Goal: Task Accomplishment & Management: Complete application form

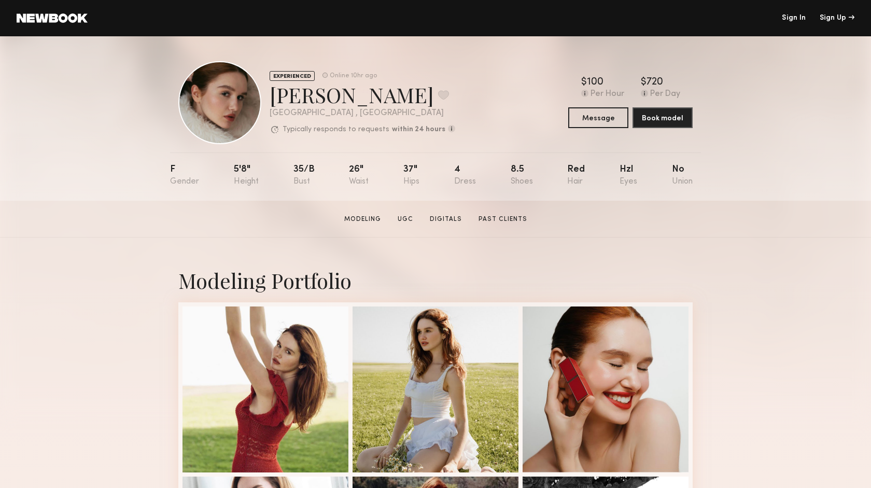
click at [74, 19] on link at bounding box center [52, 17] width 71 height 9
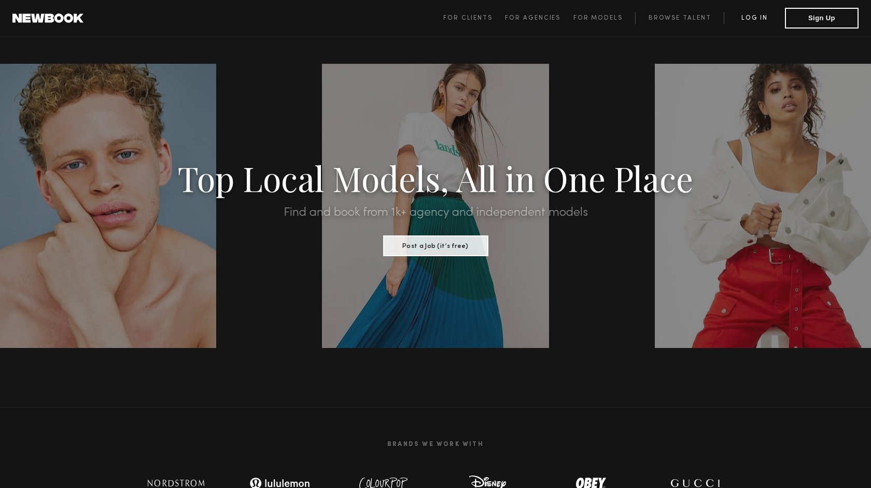
click at [751, 13] on link "Log in" at bounding box center [754, 18] width 61 height 12
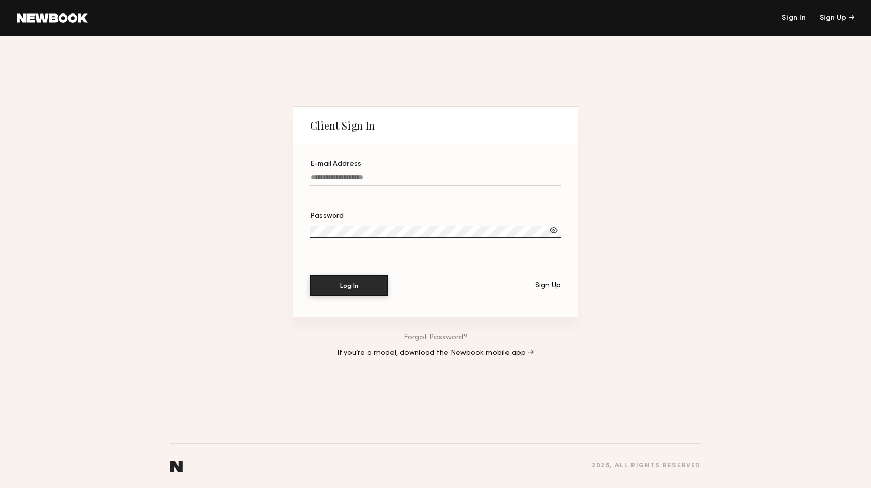
click at [547, 284] on div "Sign Up" at bounding box center [548, 285] width 26 height 7
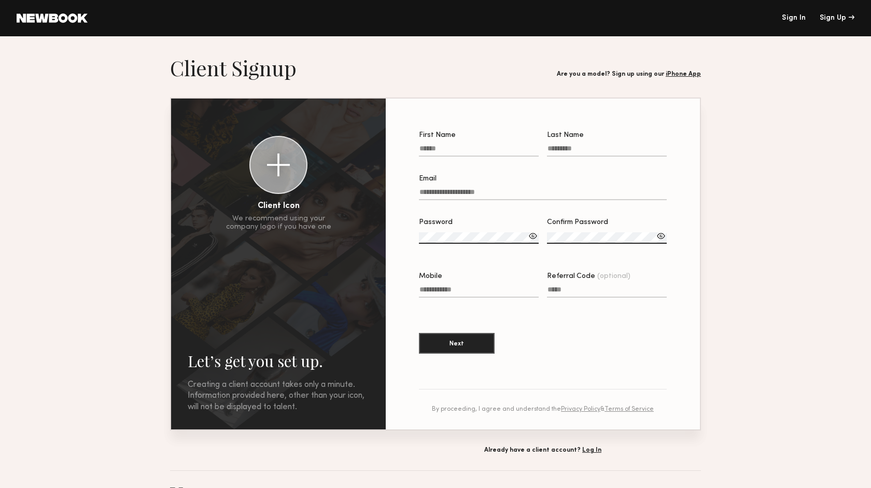
click at [433, 151] on input "First Name" at bounding box center [479, 151] width 120 height 12
type input "********"
click at [552, 149] on input "Last Name" at bounding box center [607, 151] width 120 height 12
type input "**********"
click at [465, 190] on input "Email" at bounding box center [543, 194] width 248 height 12
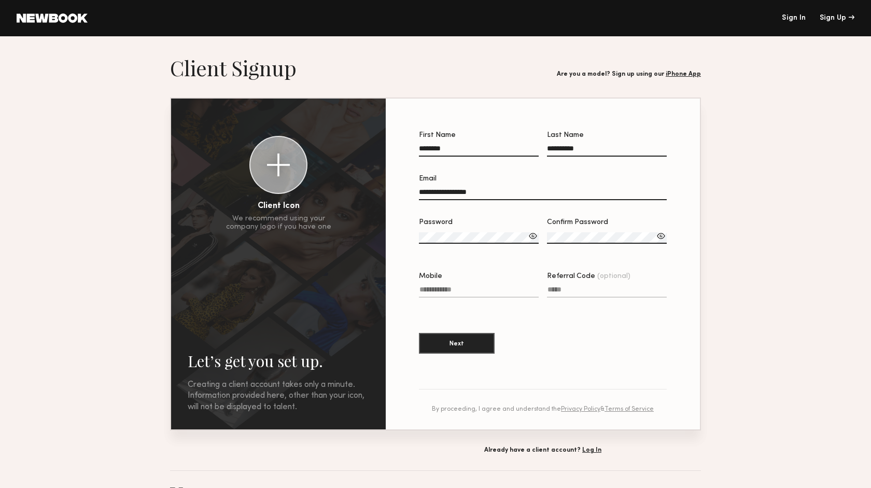
type input "**********"
click at [476, 219] on div "Password" at bounding box center [479, 222] width 120 height 7
click at [429, 230] on label "Password Invalid password format" at bounding box center [479, 236] width 120 height 35
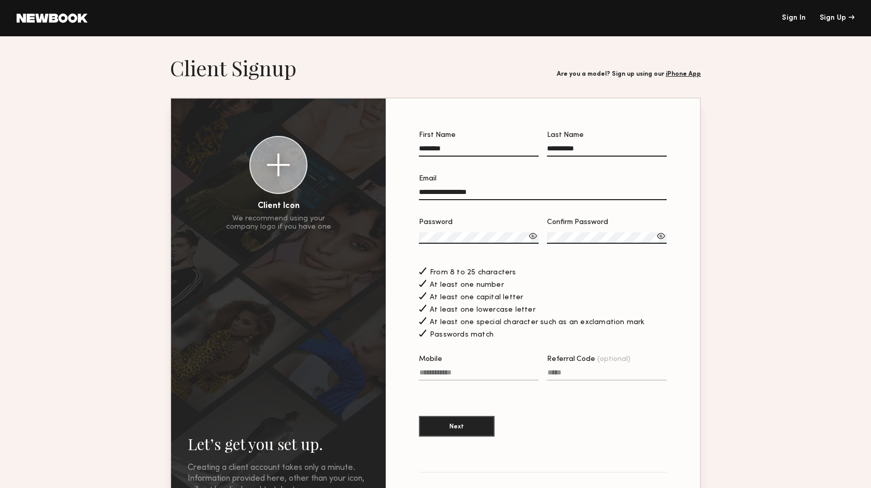
click at [452, 370] on input "Mobile" at bounding box center [479, 375] width 120 height 12
click at [421, 371] on input "**********" at bounding box center [479, 375] width 120 height 12
click at [462, 369] on input "**********" at bounding box center [479, 375] width 120 height 12
type input "**********"
click at [546, 412] on section "**********" at bounding box center [543, 289] width 248 height 315
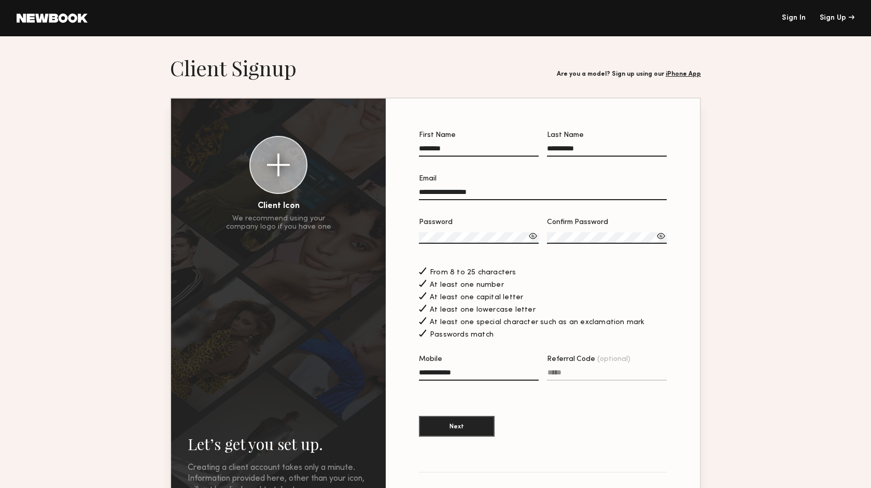
click at [284, 170] on div at bounding box center [278, 164] width 23 height 23
click at [468, 426] on button "Next" at bounding box center [457, 425] width 76 height 21
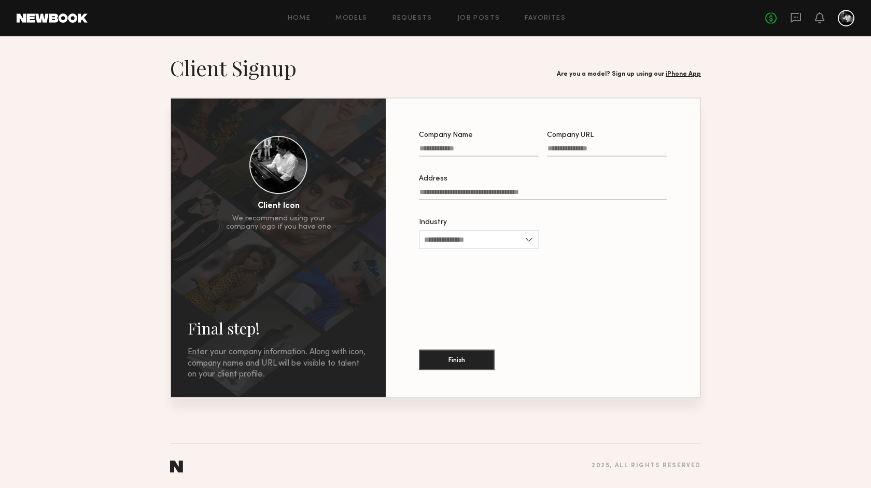
click at [448, 150] on input "Company Name" at bounding box center [479, 151] width 120 height 12
type input "**********"
click at [551, 149] on input "Company URL" at bounding box center [607, 151] width 120 height 12
paste input "**********"
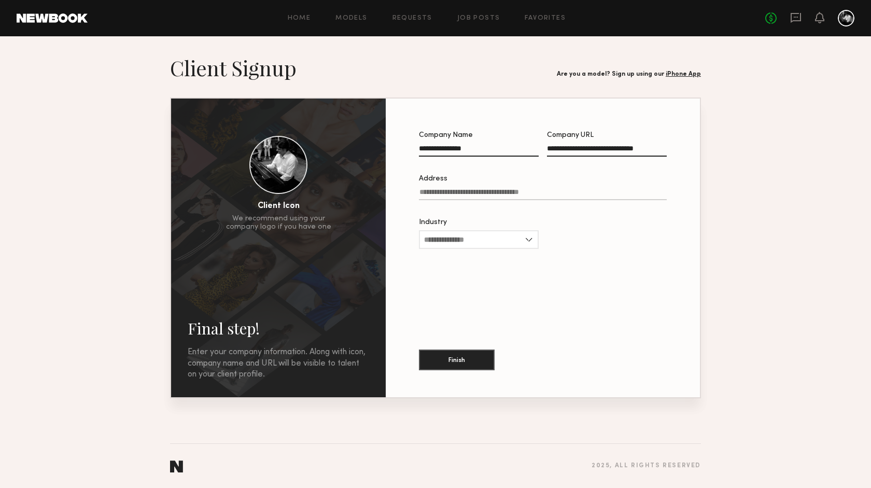
type input "**********"
click at [618, 165] on div at bounding box center [607, 163] width 120 height 8
click at [618, 157] on input "**********" at bounding box center [607, 151] width 120 height 12
click at [458, 192] on input "Address" at bounding box center [543, 194] width 248 height 12
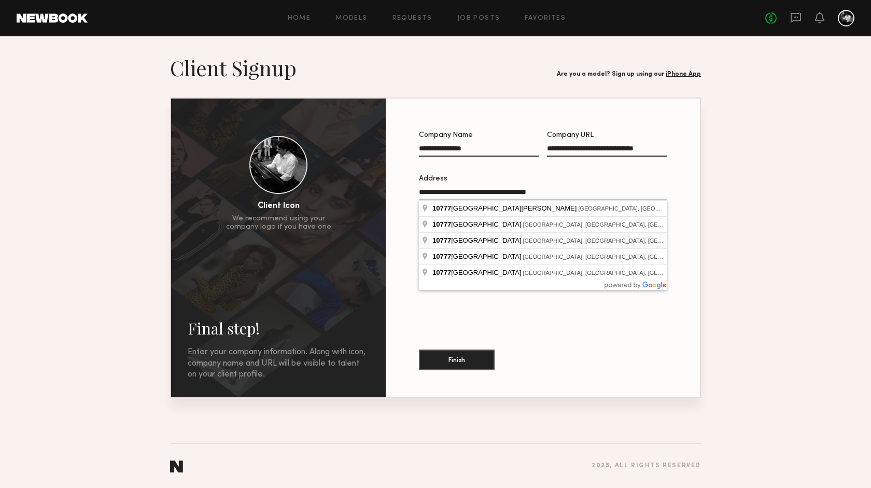
type input "**********"
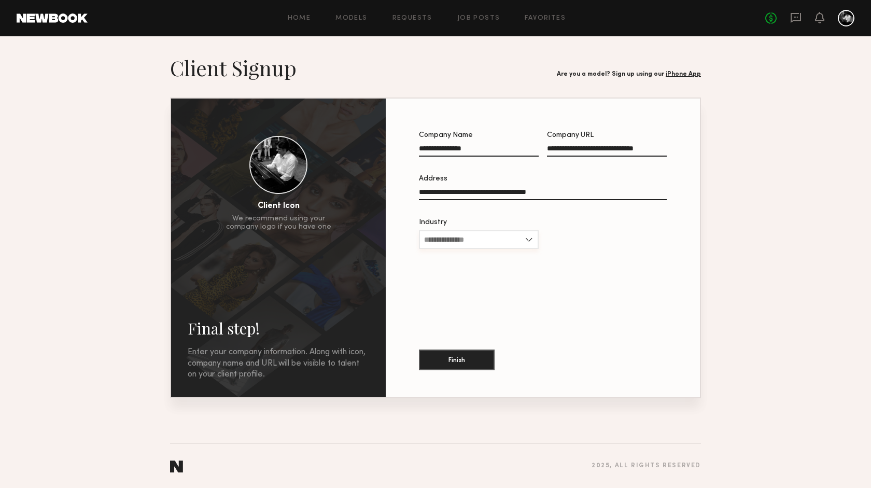
click at [528, 239] on input "Industry" at bounding box center [479, 239] width 120 height 19
click at [473, 304] on div "Entertainment" at bounding box center [479, 307] width 118 height 17
type input "**********"
click at [526, 271] on div "**********" at bounding box center [542, 248] width 281 height 266
click at [464, 362] on button "Finish" at bounding box center [457, 359] width 76 height 21
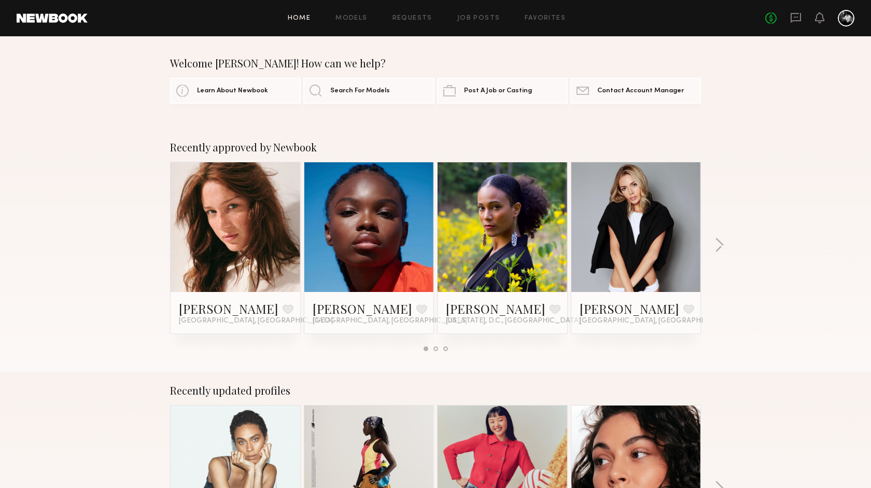
click at [843, 16] on div at bounding box center [846, 18] width 17 height 17
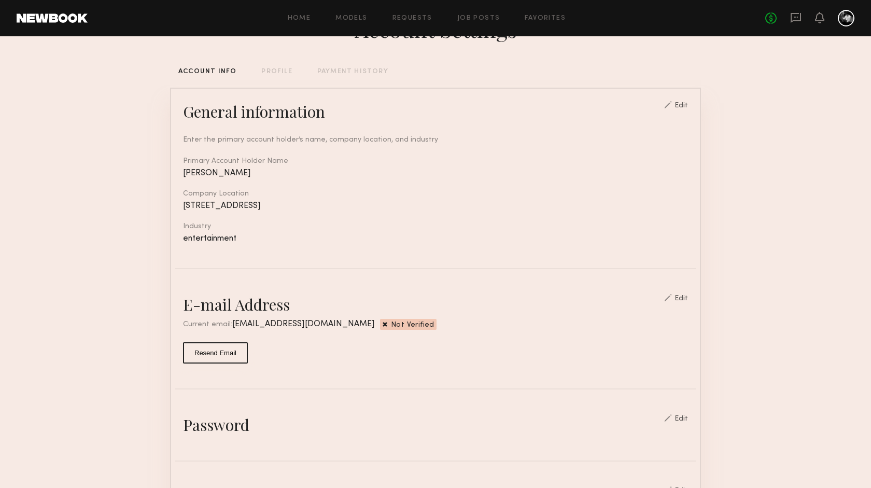
scroll to position [45, 0]
click at [59, 19] on link at bounding box center [52, 17] width 71 height 9
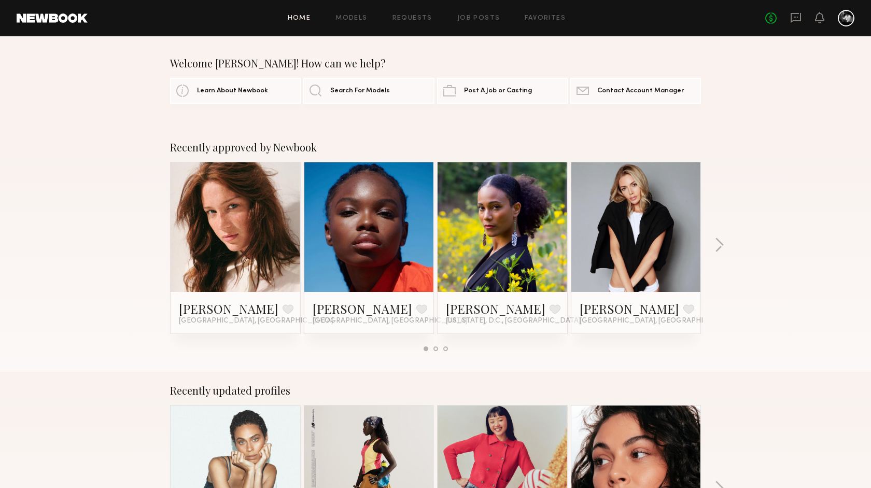
click at [847, 21] on div at bounding box center [846, 18] width 17 height 17
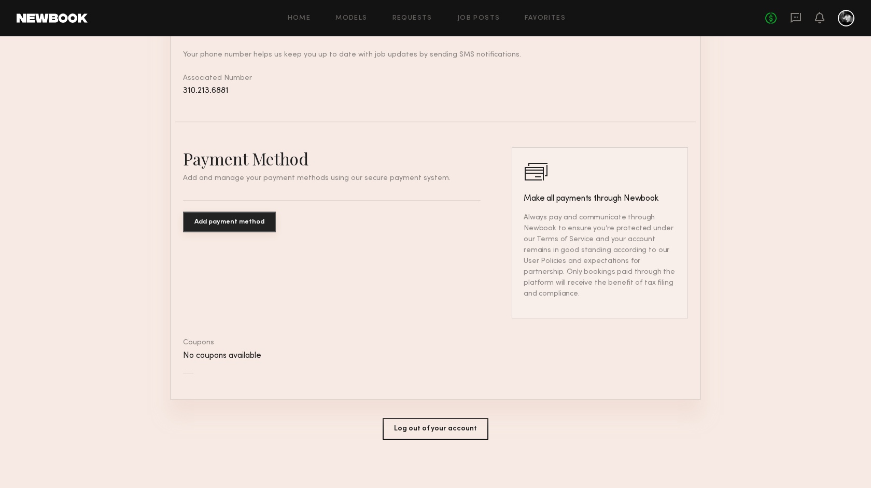
scroll to position [481, 0]
click at [527, 201] on h3 "Make all payments through Newbook" at bounding box center [600, 197] width 152 height 12
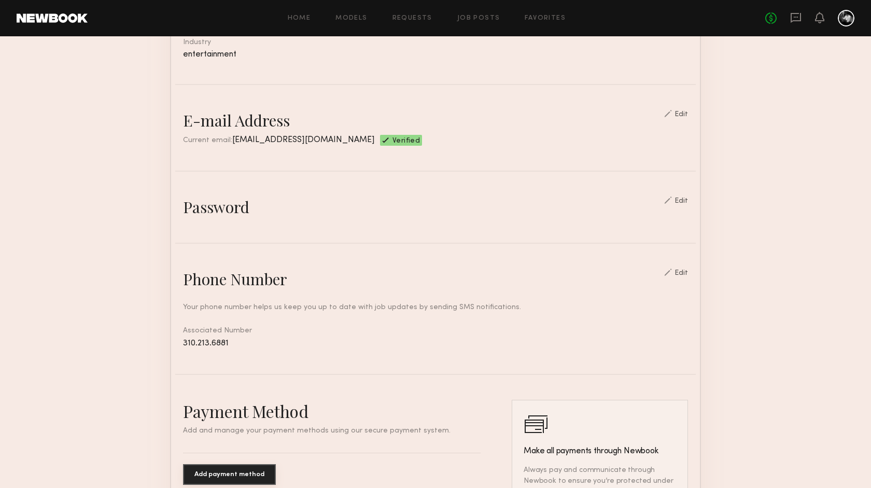
scroll to position [0, 0]
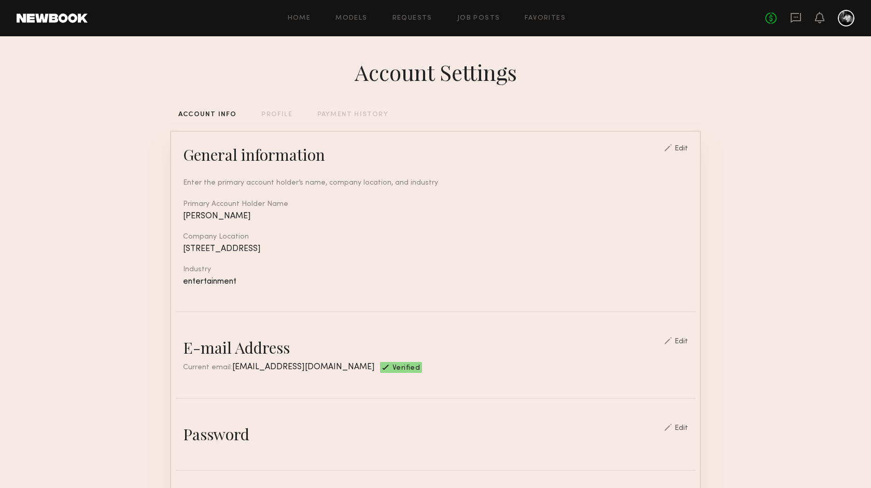
click at [277, 112] on div "PROFILE" at bounding box center [276, 114] width 31 height 7
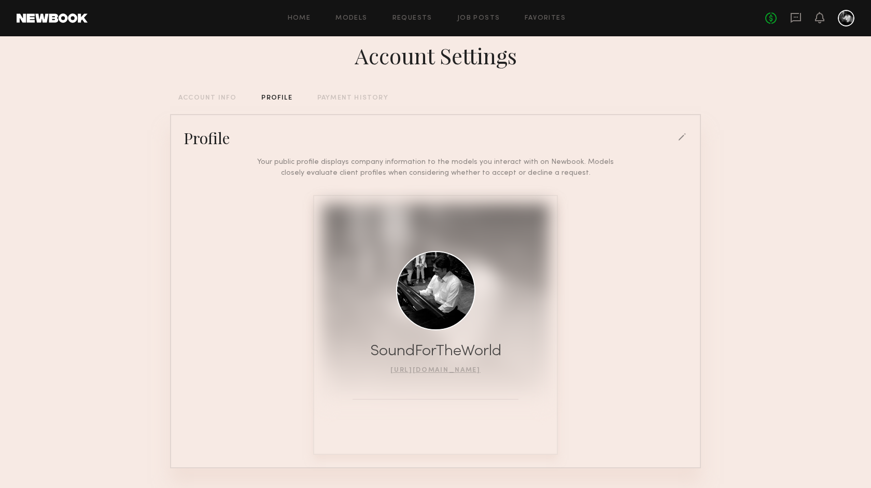
scroll to position [58, 0]
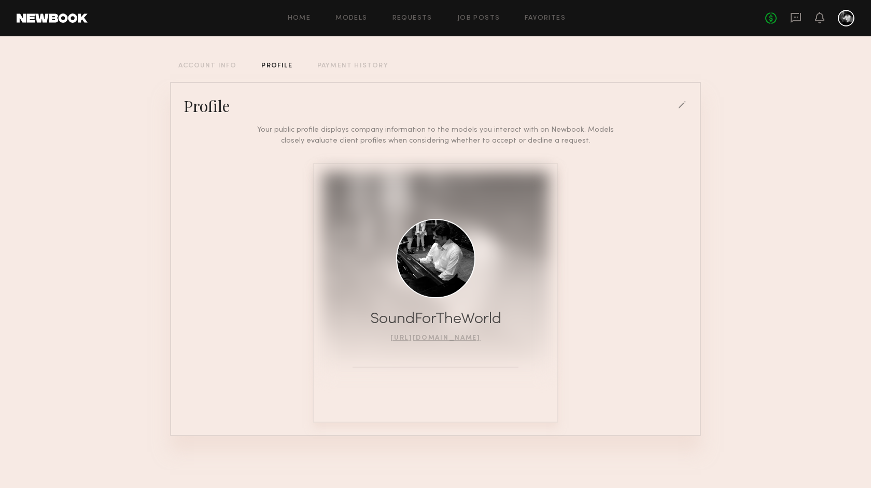
click at [346, 63] on div "PAYMENT HISTORY" at bounding box center [352, 66] width 71 height 7
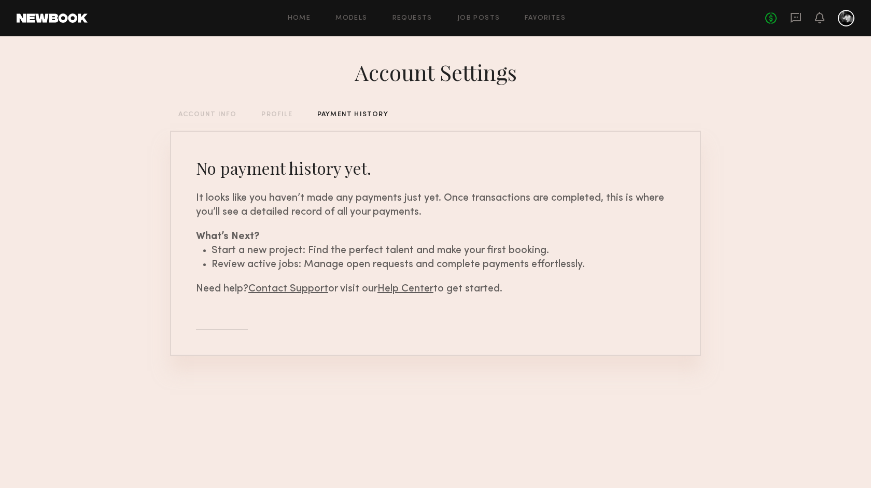
click at [217, 116] on div "ACCOUNT INFO" at bounding box center [207, 114] width 58 height 7
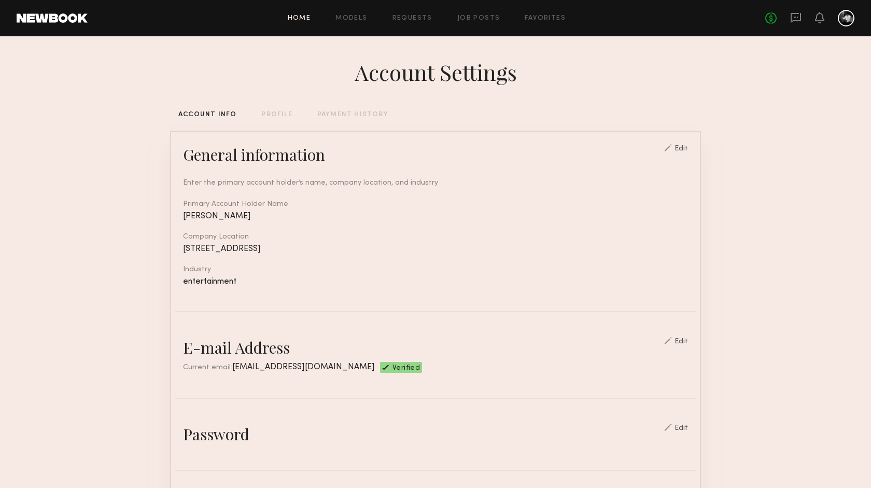
click at [306, 20] on link "Home" at bounding box center [299, 18] width 23 height 7
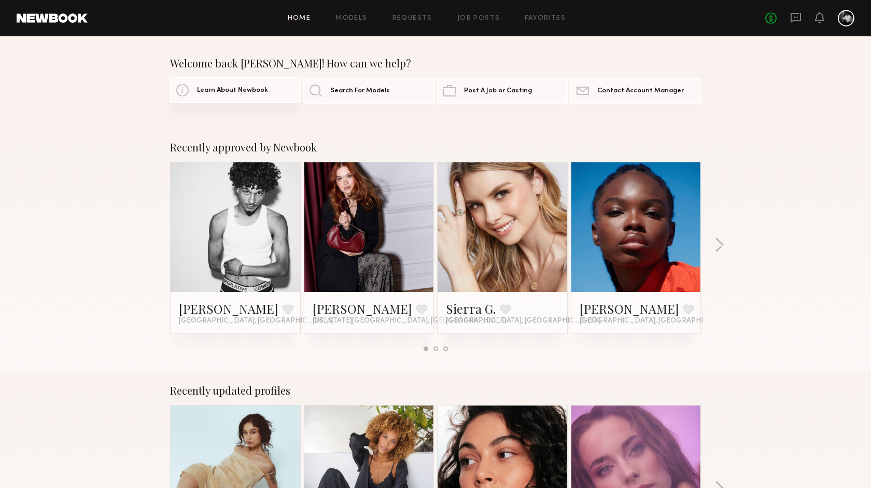
click at [257, 92] on span "Learn About Newbook" at bounding box center [232, 90] width 71 height 7
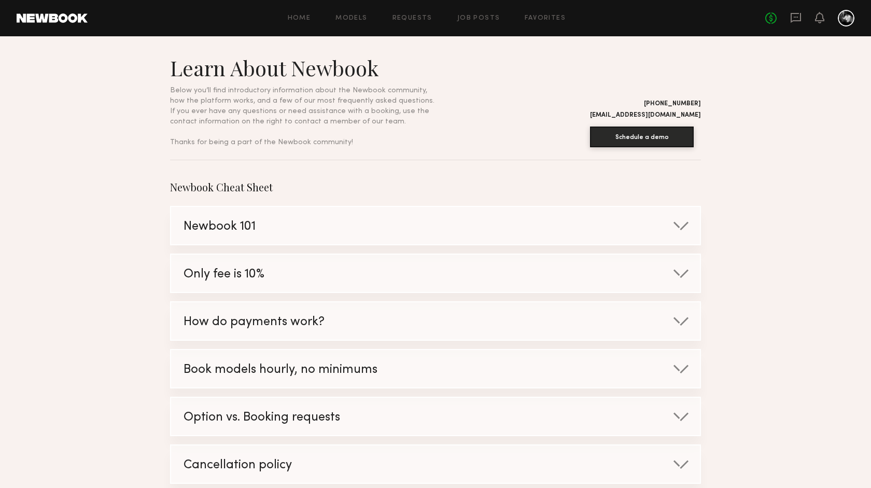
click at [255, 269] on span "Only fee is 10%" at bounding box center [224, 275] width 81 height 12
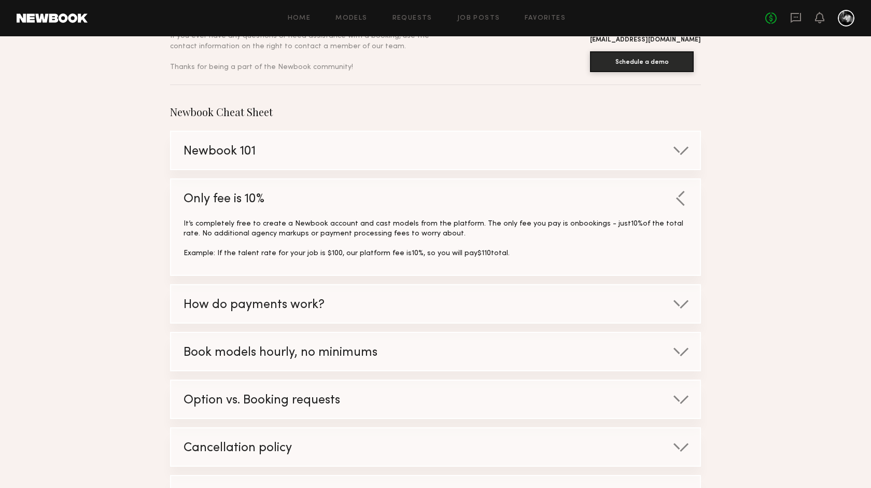
scroll to position [77, 0]
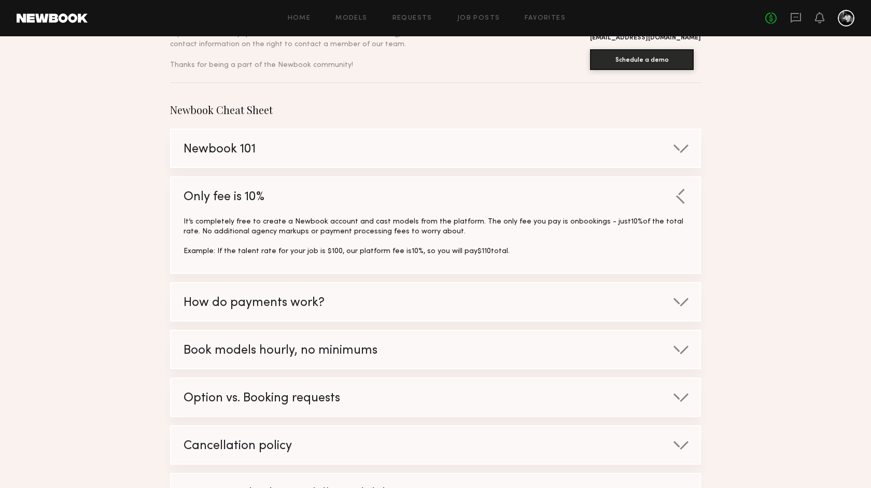
click at [297, 298] on span "How do payments work?" at bounding box center [254, 303] width 141 height 12
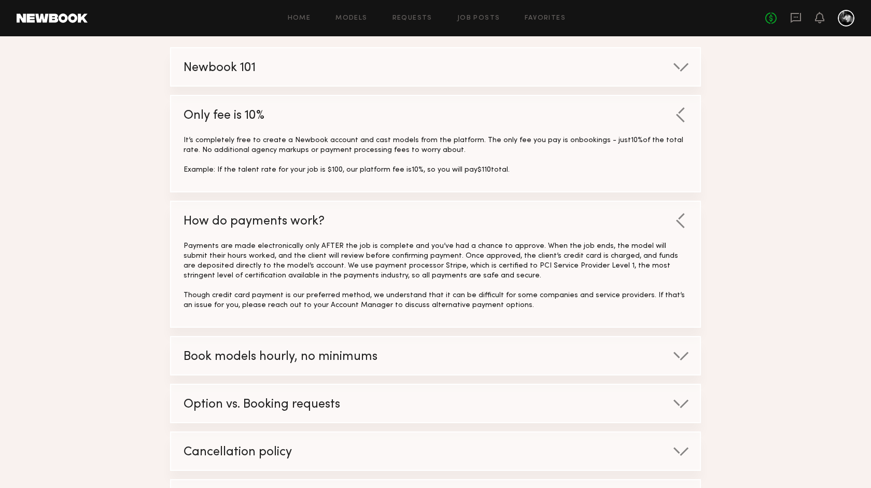
scroll to position [160, 0]
click at [307, 351] on span "Book models hourly, no minimums" at bounding box center [281, 356] width 194 height 12
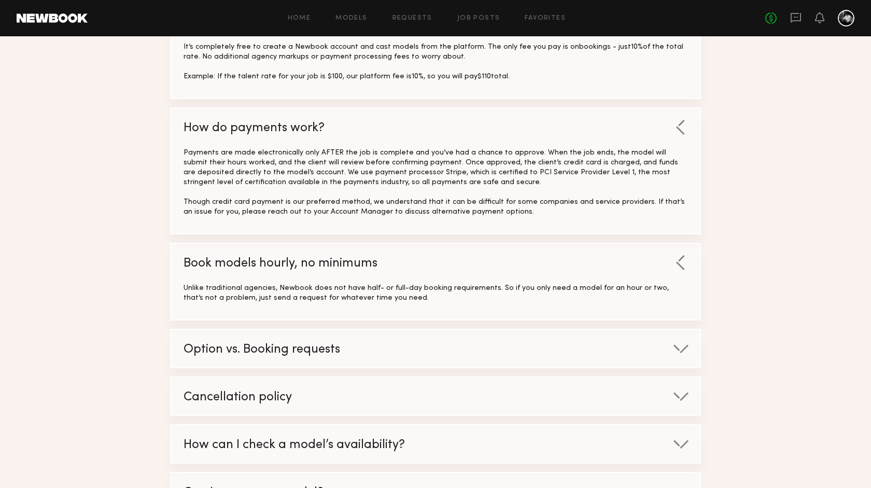
scroll to position [253, 0]
click at [312, 348] on span "Option vs. Booking requests" at bounding box center [262, 349] width 157 height 12
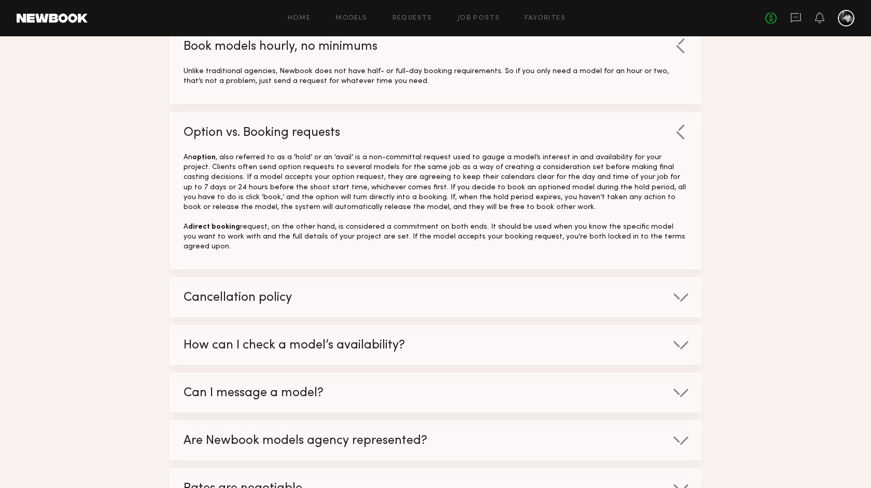
scroll to position [469, 0]
click at [292, 326] on div "How can I check a model’s availability?" at bounding box center [424, 345] width 507 height 39
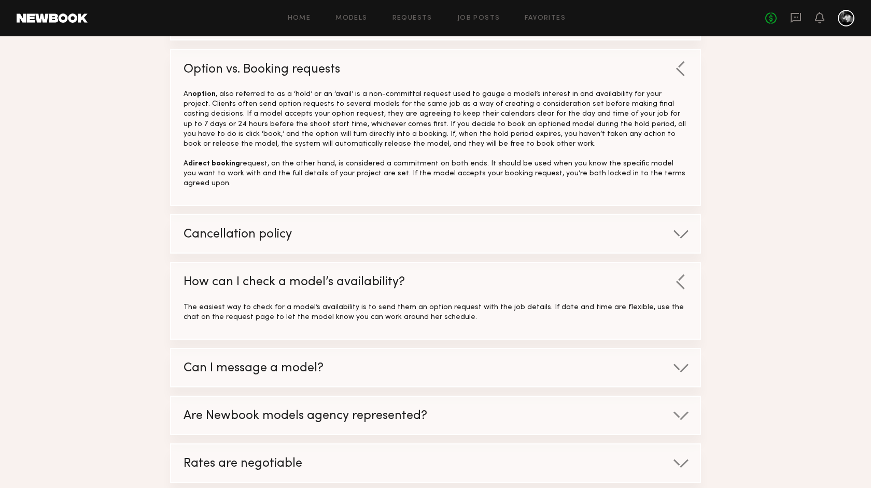
scroll to position [534, 0]
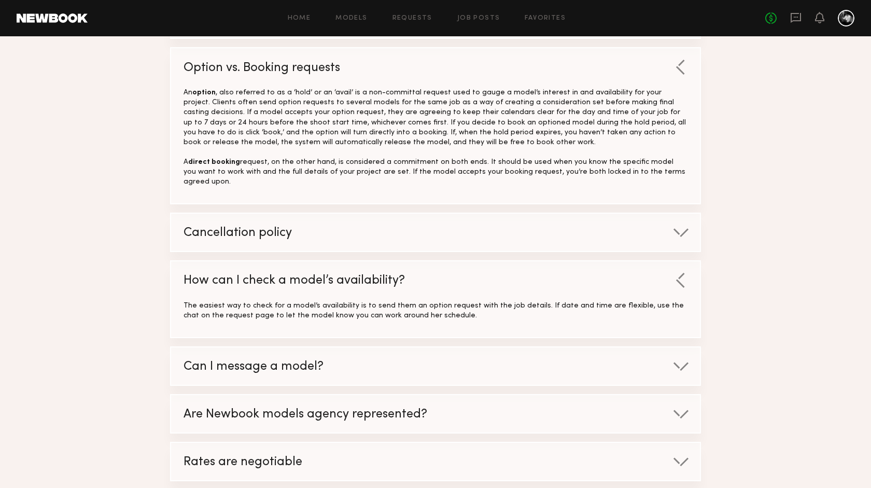
click at [293, 361] on span "Can I message a model?" at bounding box center [254, 367] width 140 height 12
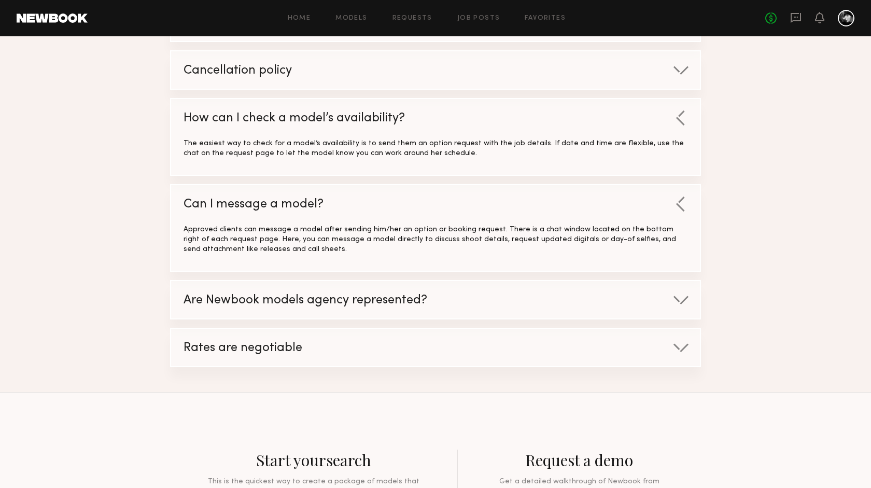
scroll to position [700, 0]
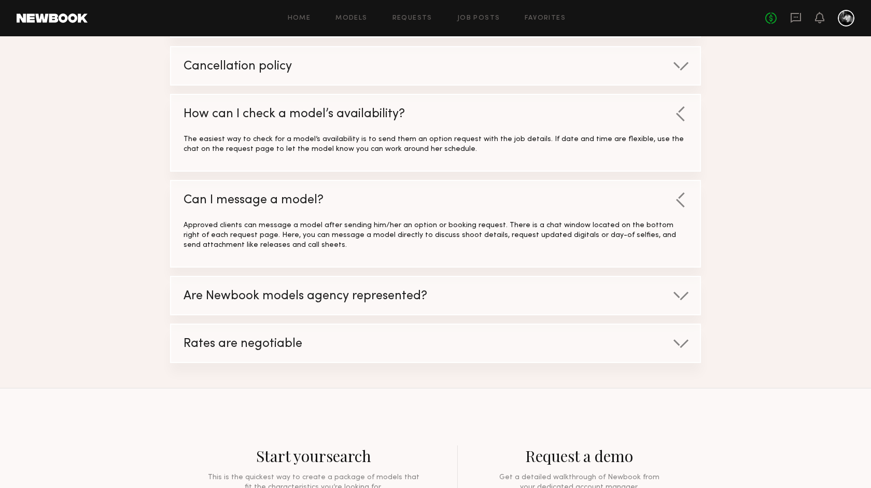
click at [383, 290] on span "Are Newbook models agency represented?" at bounding box center [306, 296] width 244 height 12
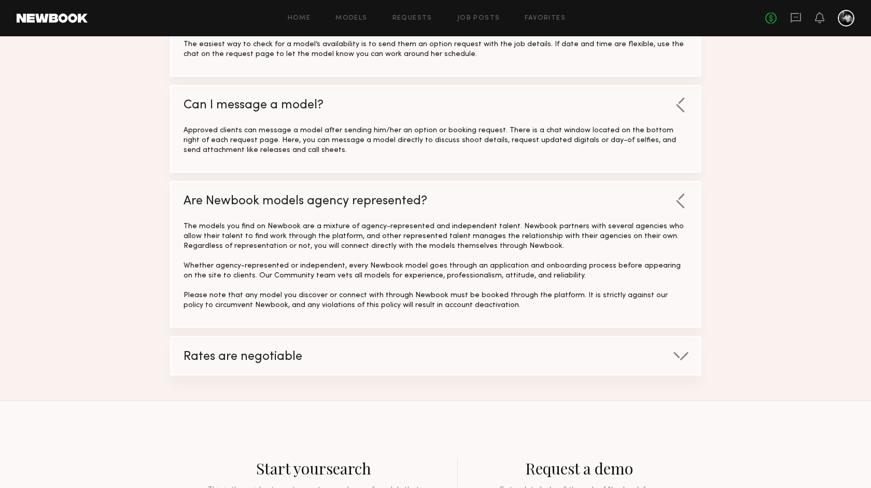
scroll to position [797, 0]
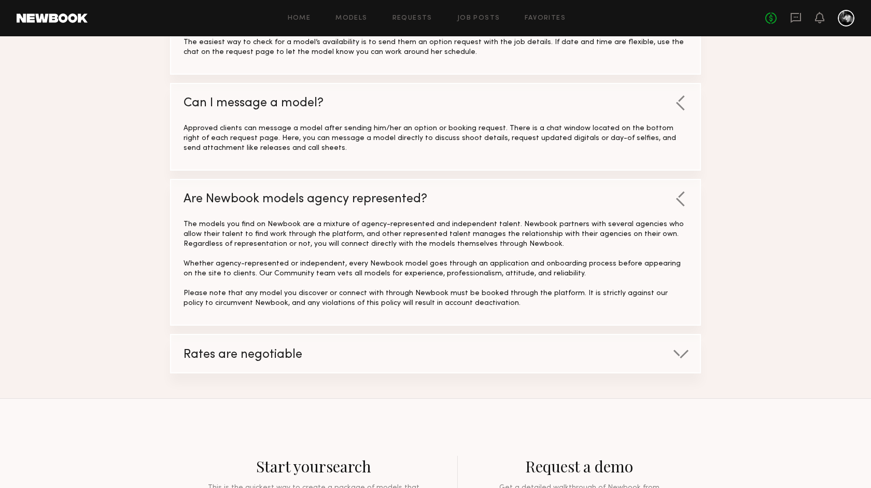
click at [371, 335] on div "Rates are negotiable" at bounding box center [424, 354] width 507 height 39
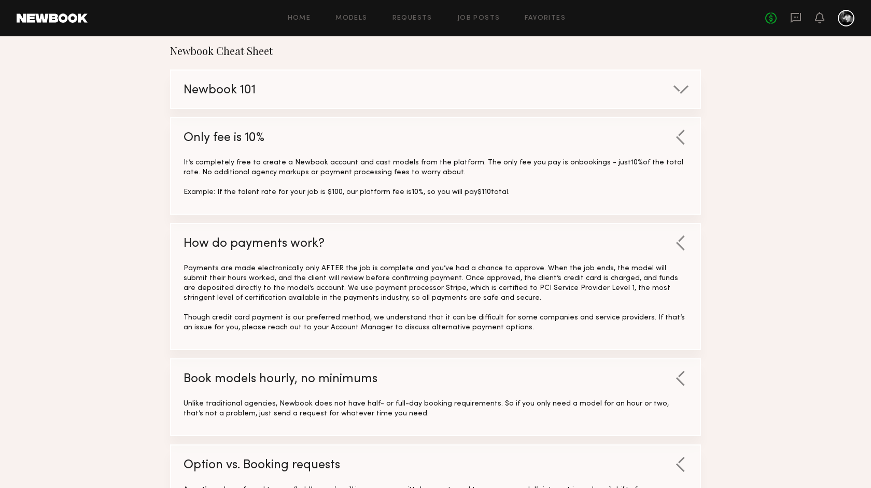
scroll to position [0, 0]
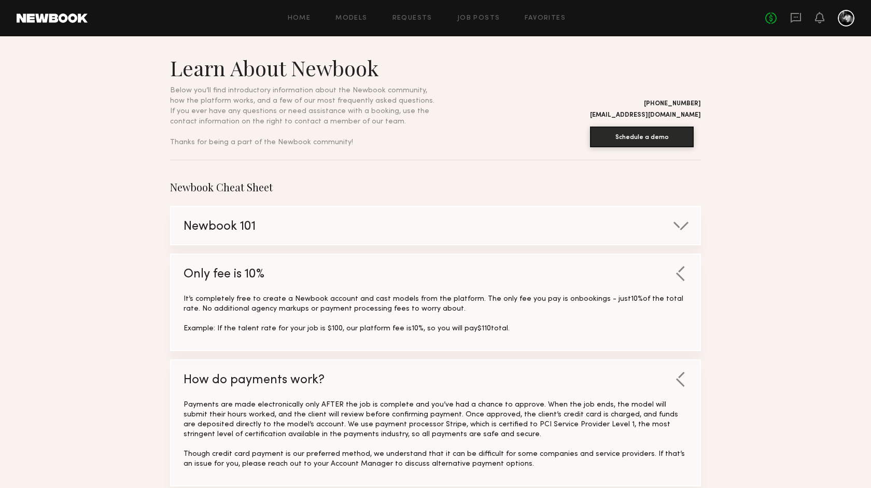
click at [211, 223] on span "Newbook 101" at bounding box center [220, 227] width 72 height 12
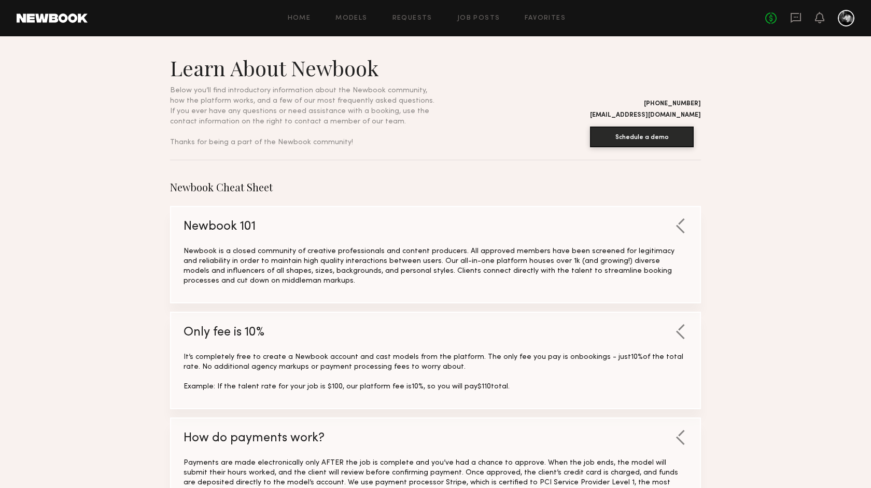
click at [211, 223] on span "Newbook 101" at bounding box center [220, 227] width 72 height 12
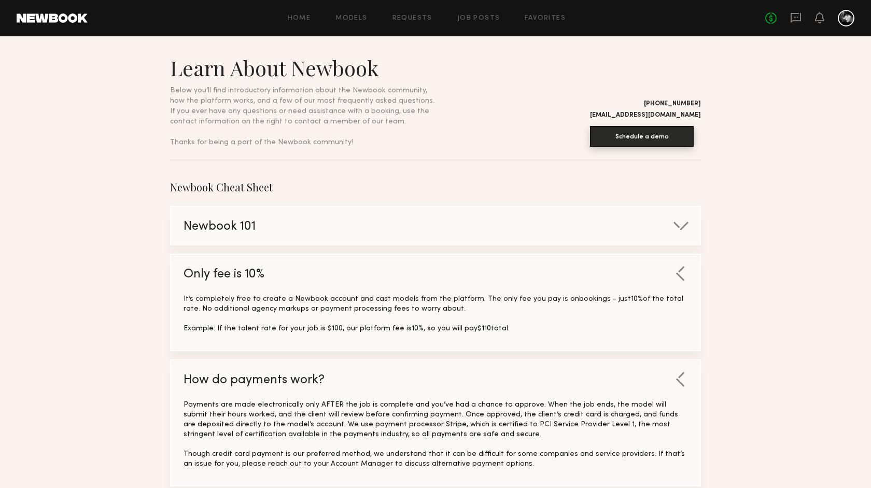
click at [623, 129] on button "Schedule a demo" at bounding box center [642, 136] width 104 height 21
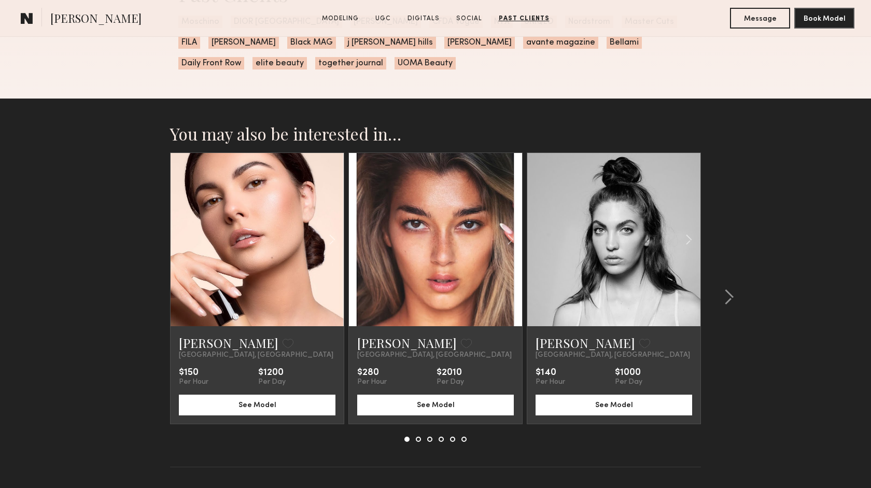
scroll to position [2451, 0]
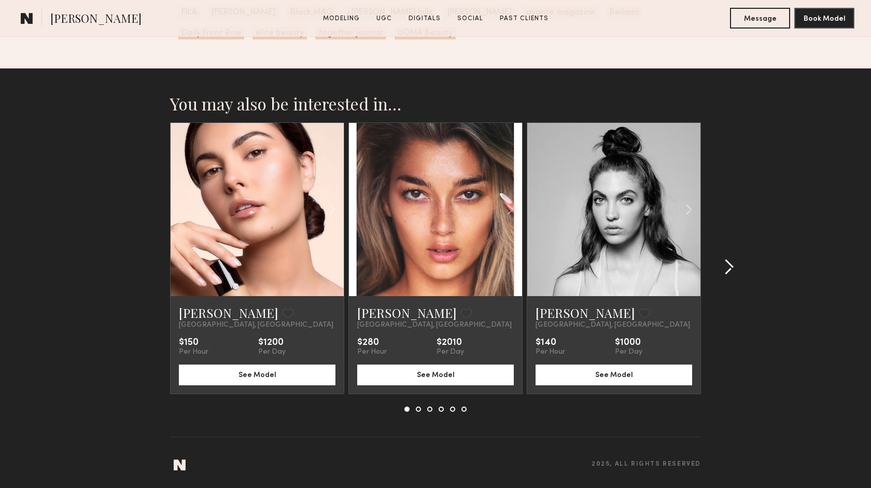
click at [737, 264] on div at bounding box center [726, 266] width 50 height 289
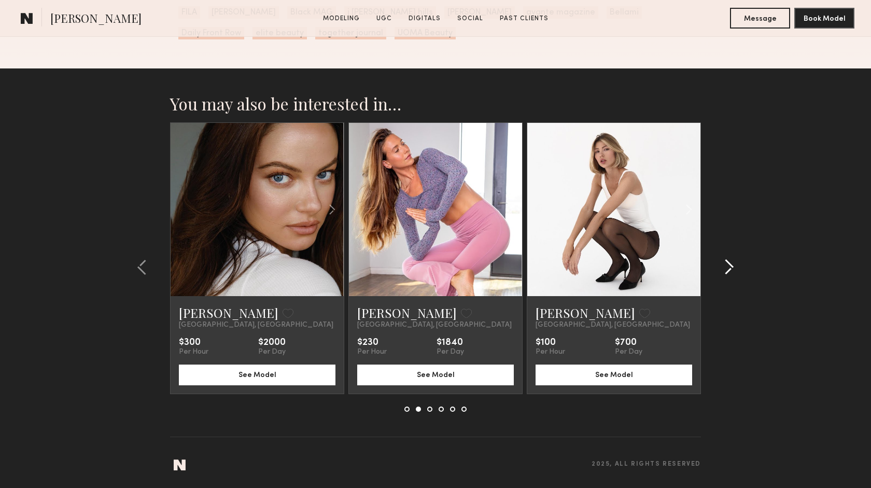
click at [727, 268] on common-icon at bounding box center [729, 267] width 10 height 17
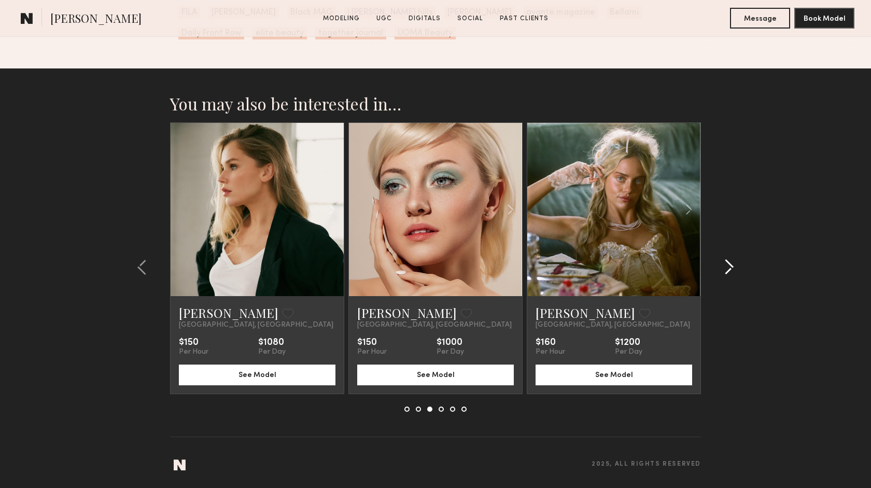
click at [727, 268] on common-icon at bounding box center [729, 267] width 10 height 17
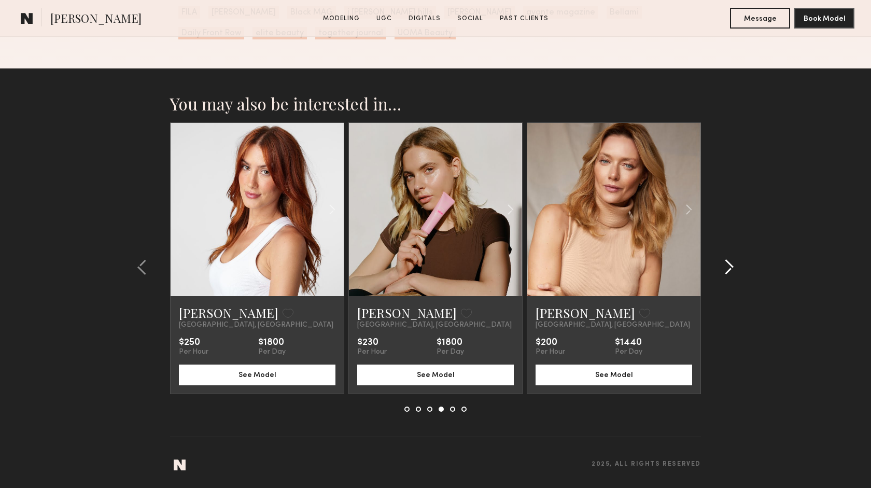
click at [727, 268] on common-icon at bounding box center [729, 267] width 10 height 17
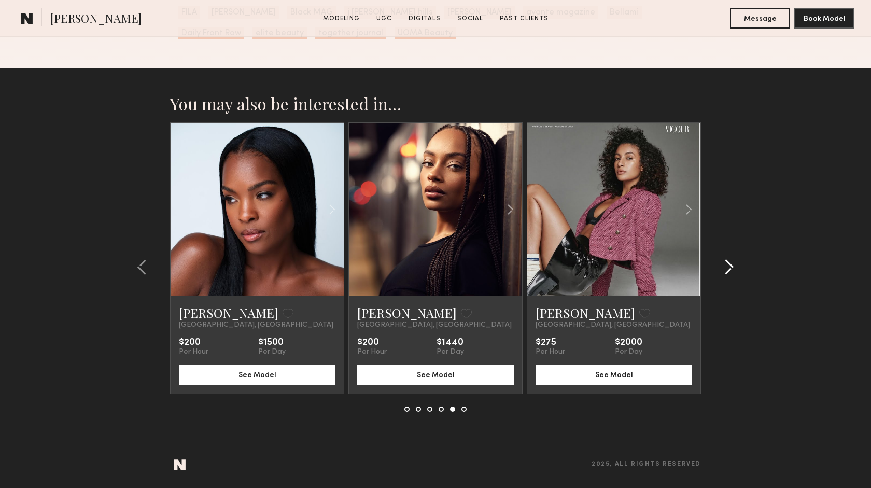
click at [727, 268] on common-icon at bounding box center [729, 267] width 10 height 17
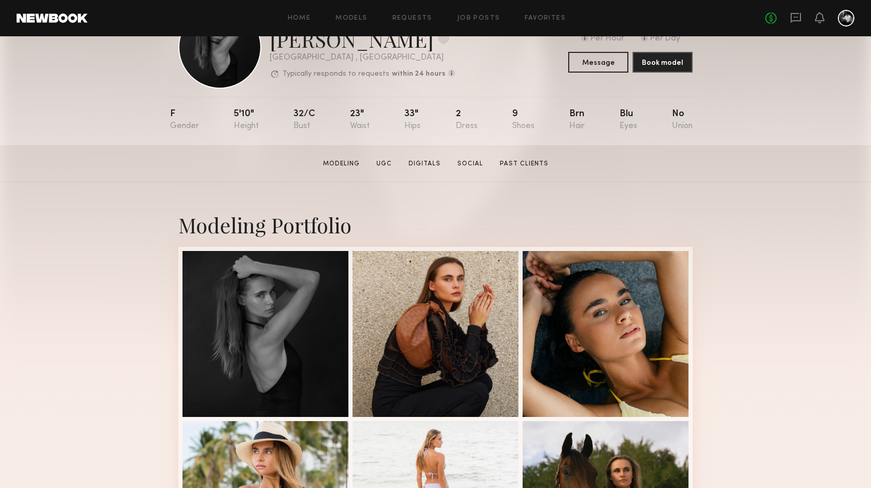
scroll to position [0, 0]
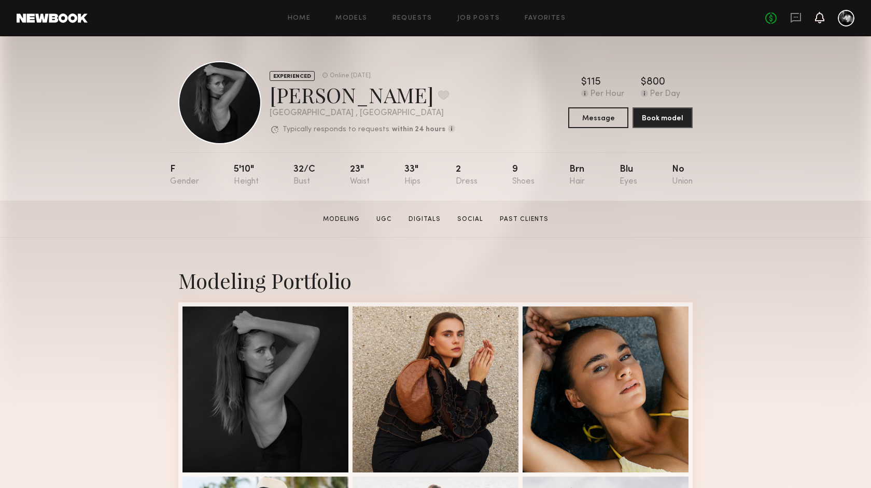
click at [821, 19] on icon at bounding box center [820, 16] width 8 height 7
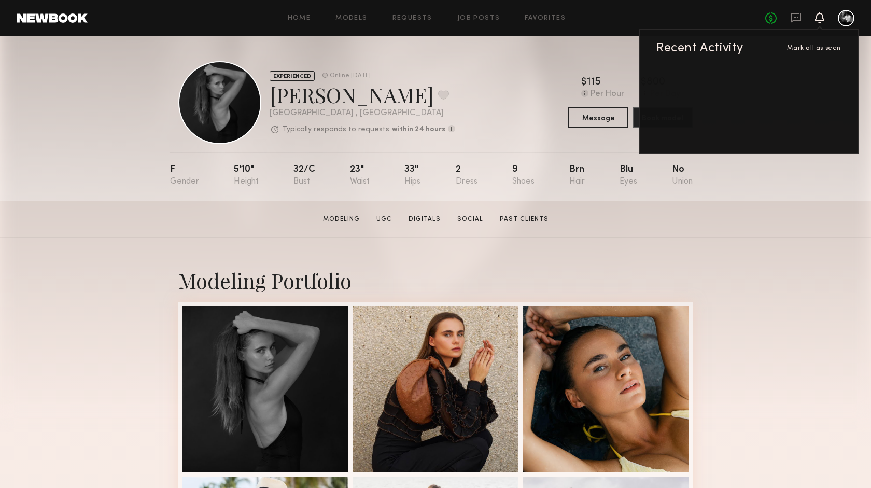
click at [820, 18] on icon at bounding box center [820, 16] width 8 height 7
click at [822, 18] on icon at bounding box center [820, 16] width 8 height 7
click at [701, 29] on div "Recent Activity Mark all as seen" at bounding box center [749, 91] width 220 height 125
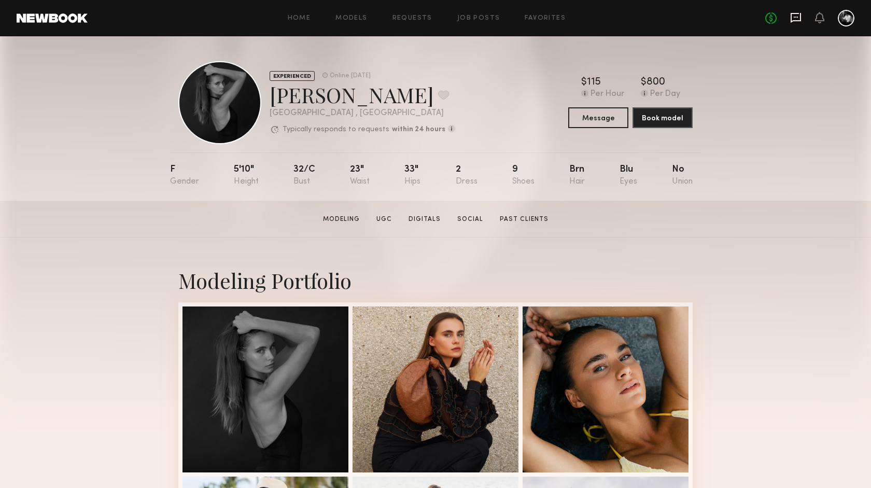
click at [799, 17] on icon at bounding box center [795, 17] width 11 height 11
click at [598, 118] on button "Message" at bounding box center [598, 117] width 60 height 21
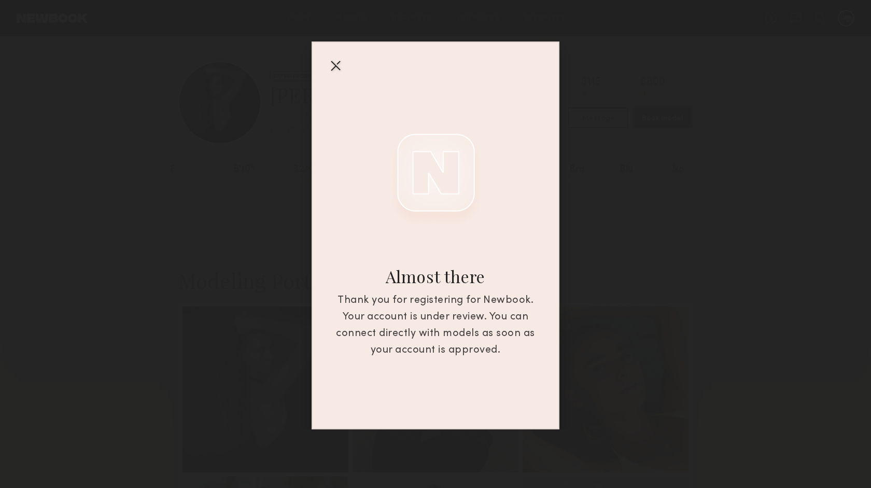
click at [334, 67] on div at bounding box center [335, 65] width 17 height 17
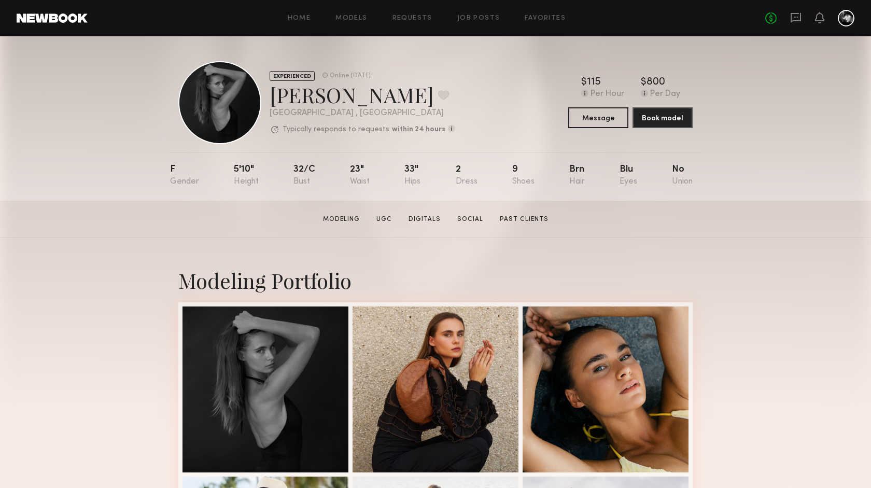
click at [845, 18] on div at bounding box center [846, 18] width 17 height 17
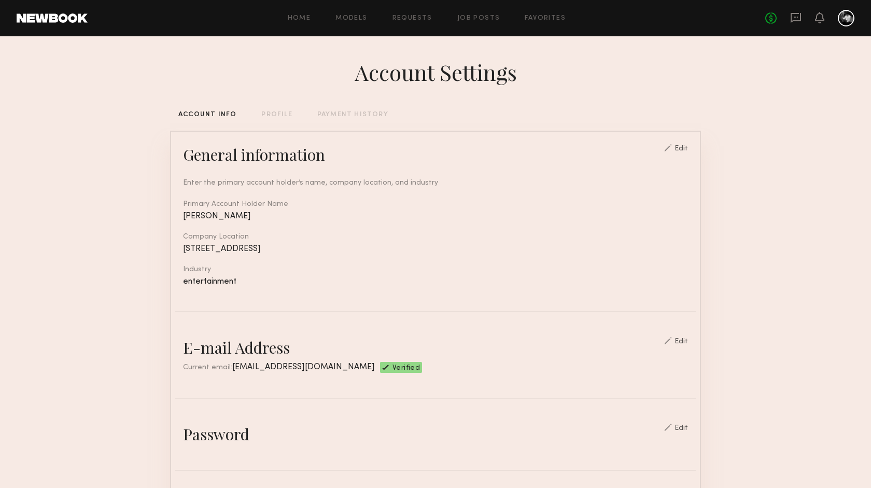
click at [848, 20] on div at bounding box center [846, 18] width 17 height 17
click at [57, 15] on link at bounding box center [52, 17] width 71 height 9
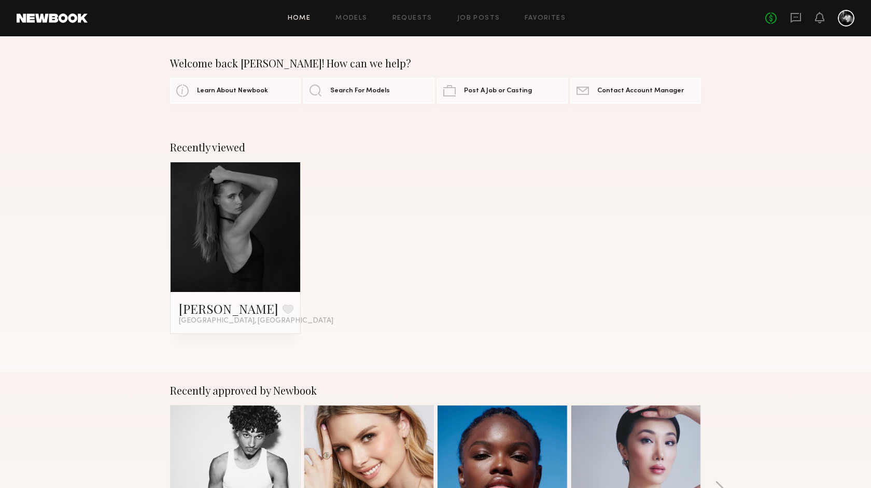
click at [842, 19] on div at bounding box center [846, 18] width 17 height 17
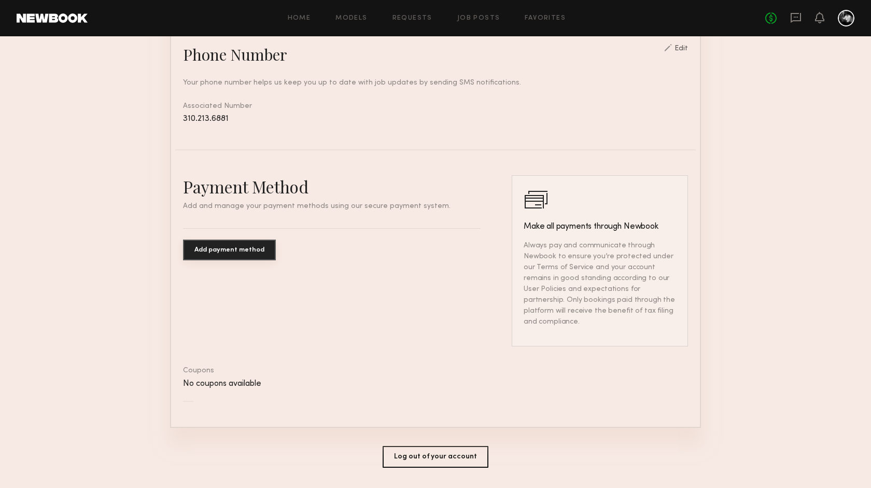
scroll to position [487, 0]
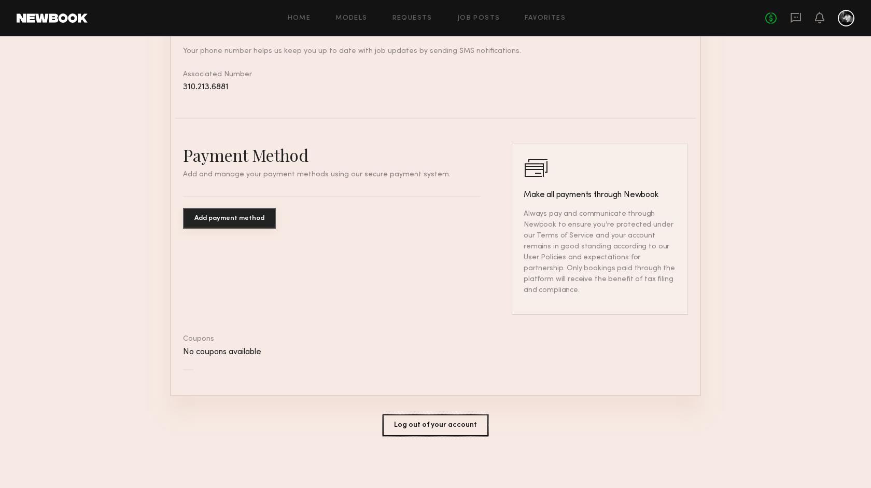
click at [457, 427] on button "Log out of your account" at bounding box center [436, 425] width 106 height 22
